Goal: Obtain resource: Obtain resource

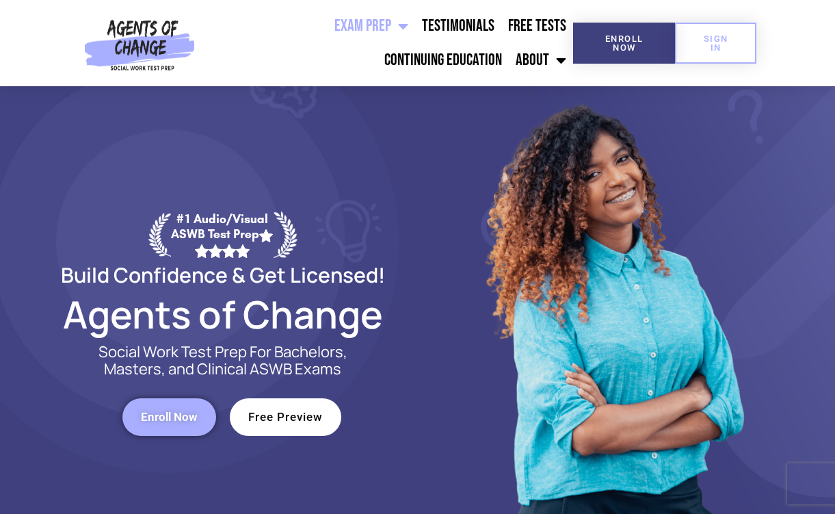
scroll to position [17, 0]
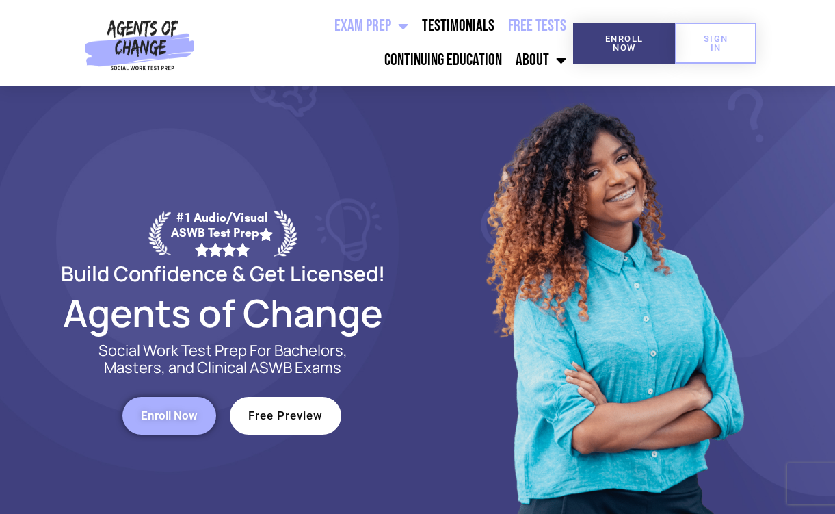
click at [501, 29] on link "Free Tests" at bounding box center [537, 26] width 72 height 34
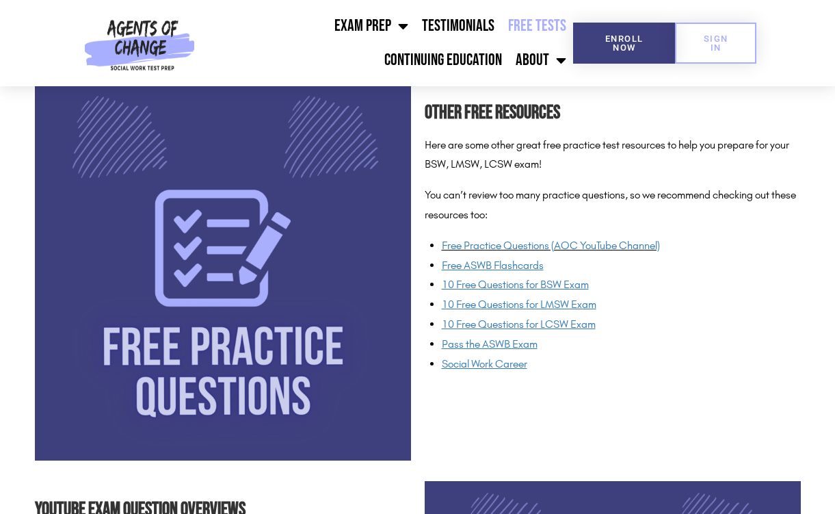
scroll to position [953, 0]
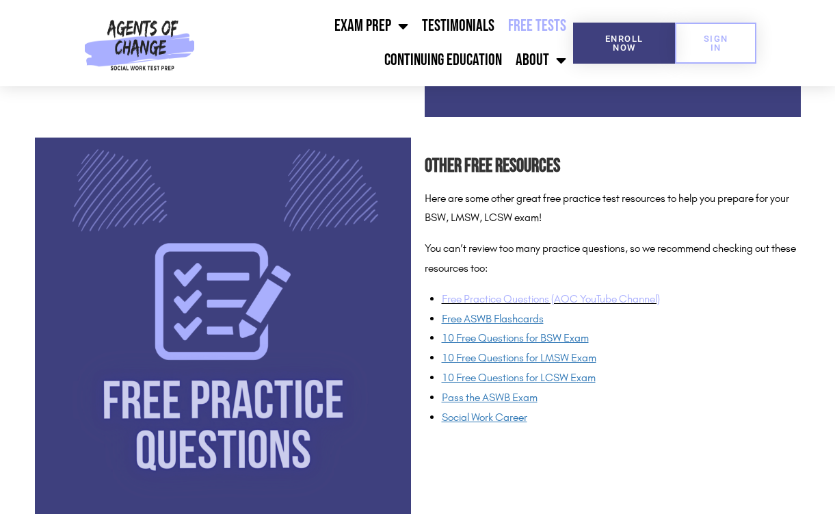
click at [501, 295] on link "Free Practice Questions (AOC YouTube Channel)" at bounding box center [551, 298] width 218 height 13
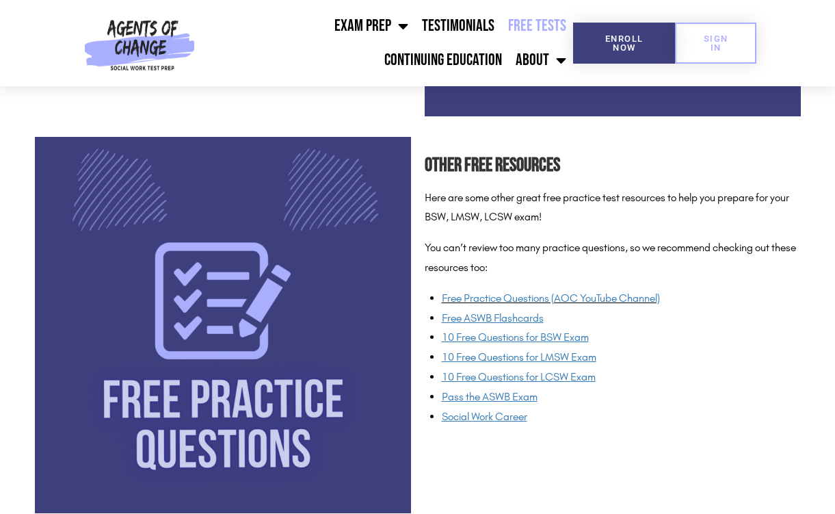
scroll to position [955, 0]
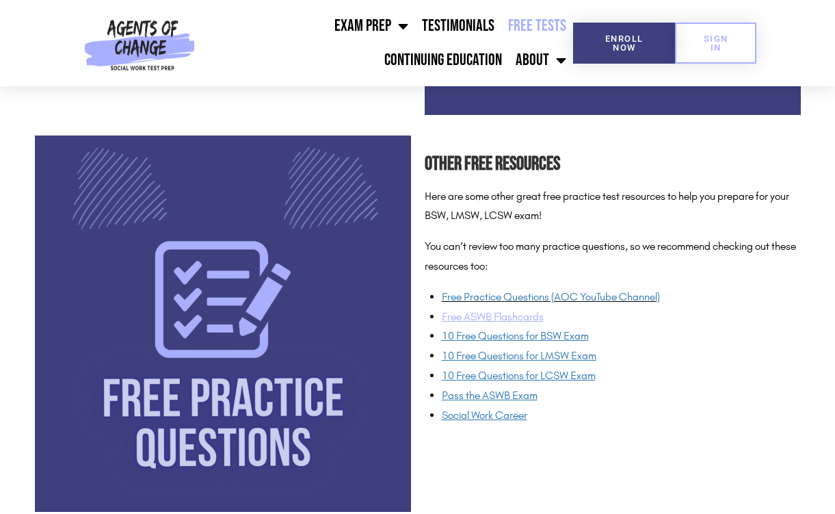
click at [478, 314] on u "Free ASWB Flashcards" at bounding box center [493, 316] width 102 height 13
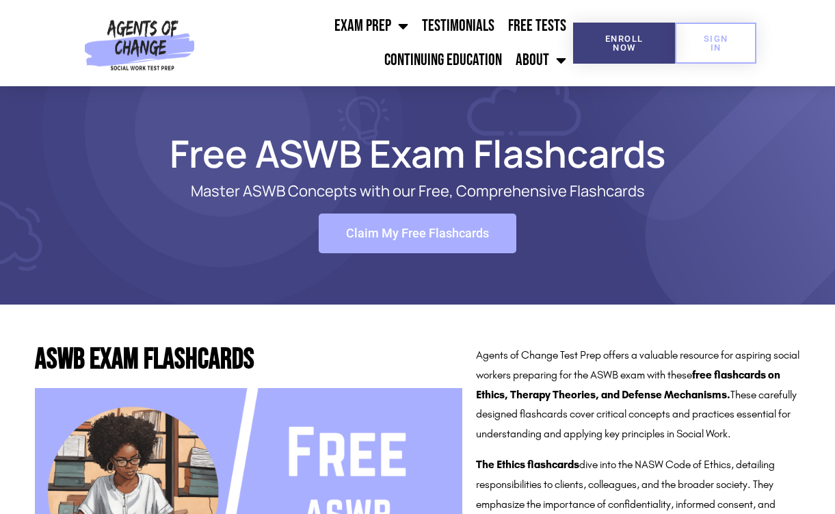
click at [440, 248] on link "Claim My Free Flashcards" at bounding box center [418, 233] width 198 height 40
